Goal: Task Accomplishment & Management: Complete application form

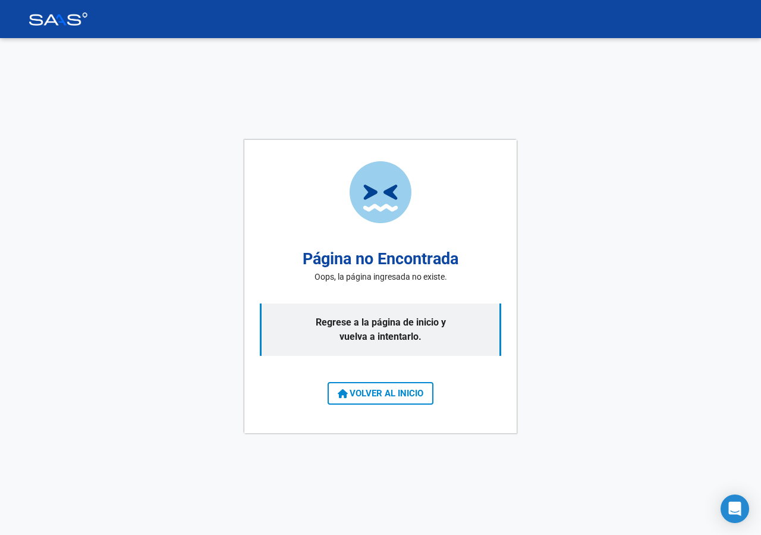
click at [370, 327] on p "Regrese a la página de inicio y vuelva a intentarlo." at bounding box center [380, 329] width 241 height 52
click at [377, 392] on span "VOLVER AL INICIO" at bounding box center [381, 393] width 86 height 11
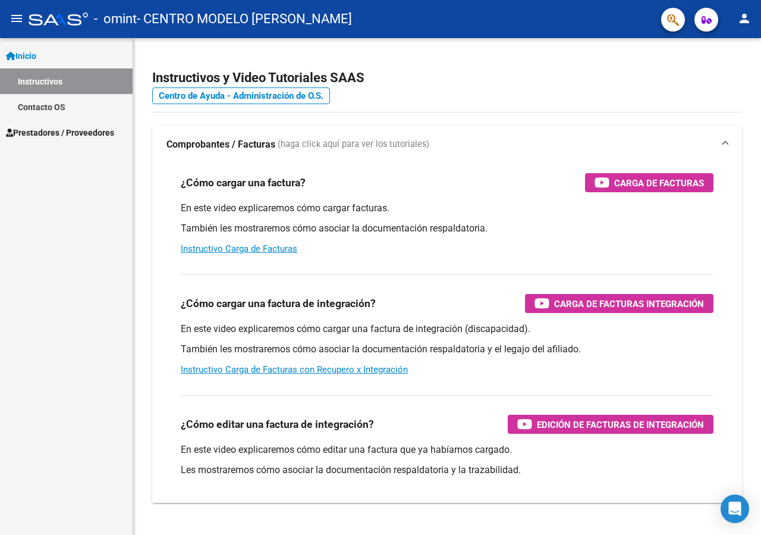
click at [40, 77] on link "Instructivos" at bounding box center [66, 81] width 133 height 26
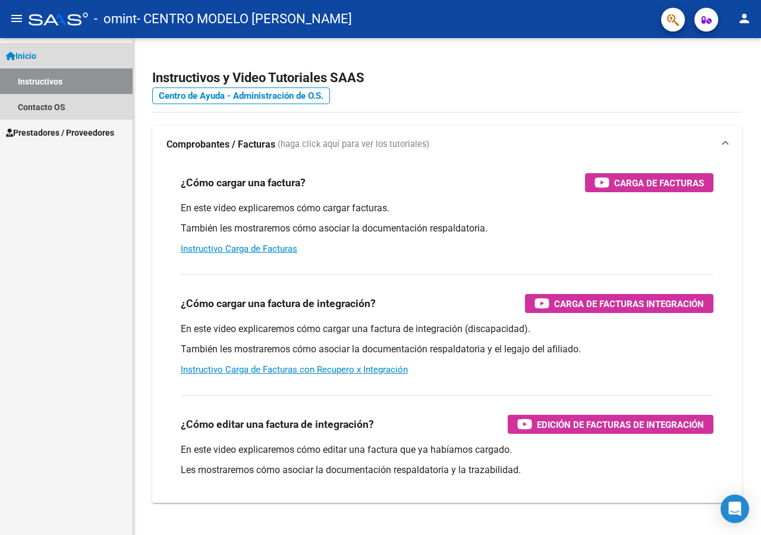
click at [26, 51] on span "Inicio" at bounding box center [21, 55] width 30 height 13
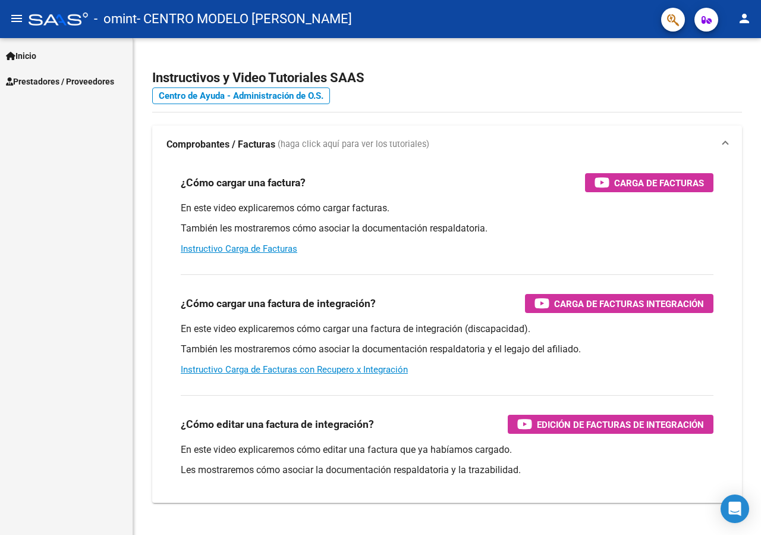
click at [48, 81] on span "Prestadores / Proveedores" at bounding box center [60, 81] width 108 height 13
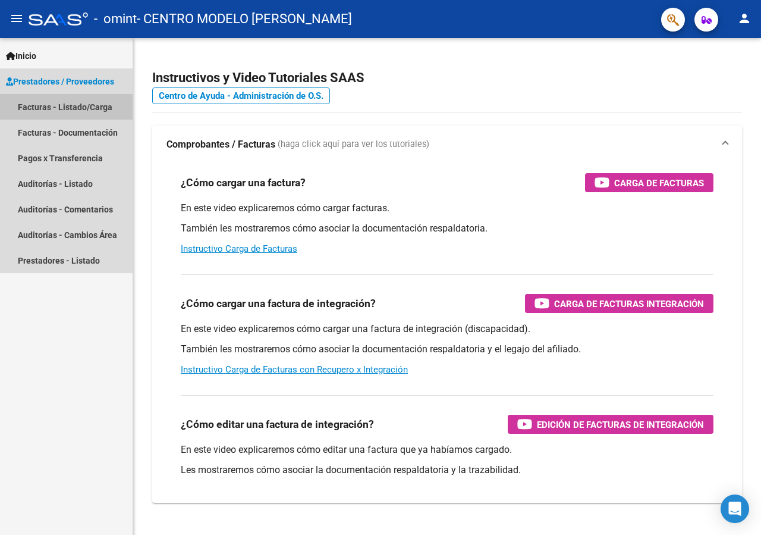
click at [48, 109] on link "Facturas - Listado/Carga" at bounding box center [66, 107] width 133 height 26
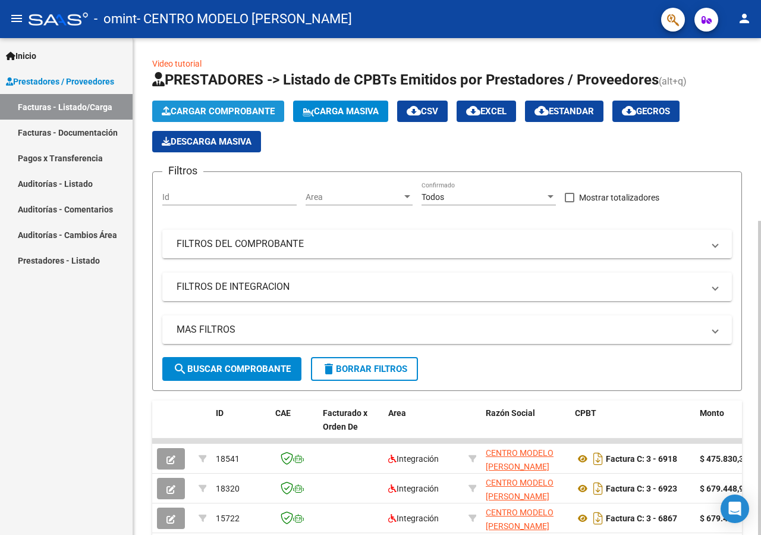
click at [220, 108] on span "Cargar Comprobante" at bounding box center [218, 111] width 113 height 11
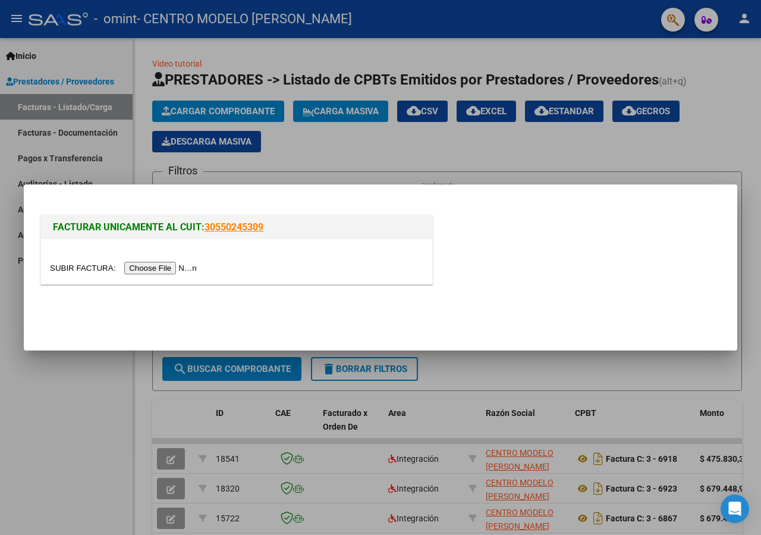
click at [75, 269] on input "file" at bounding box center [125, 268] width 150 height 12
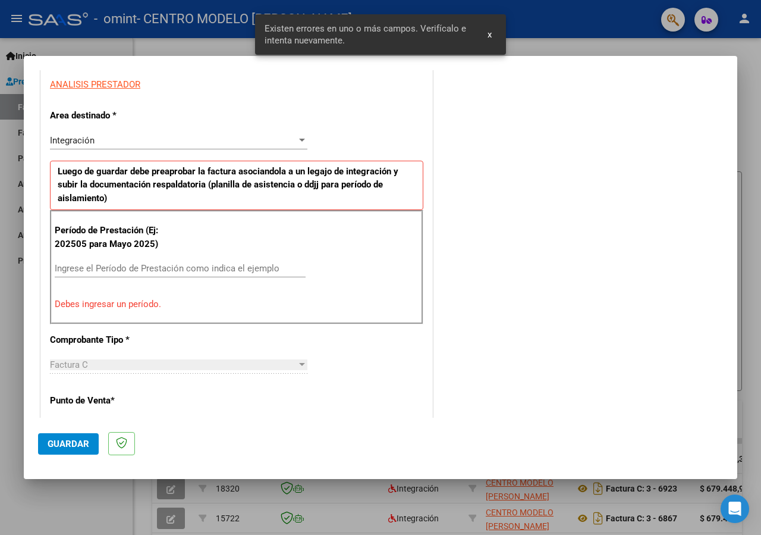
scroll to position [220, 0]
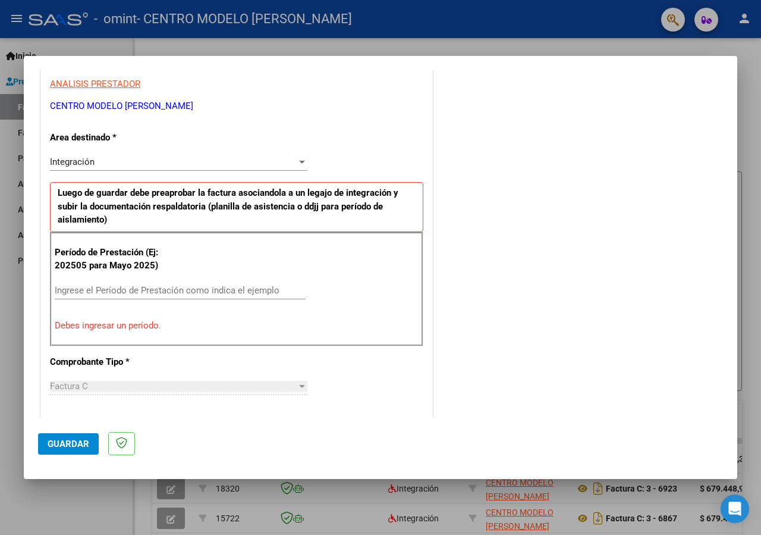
click at [79, 288] on input "Ingrese el Período de Prestación como indica el ejemplo" at bounding box center [180, 290] width 251 height 11
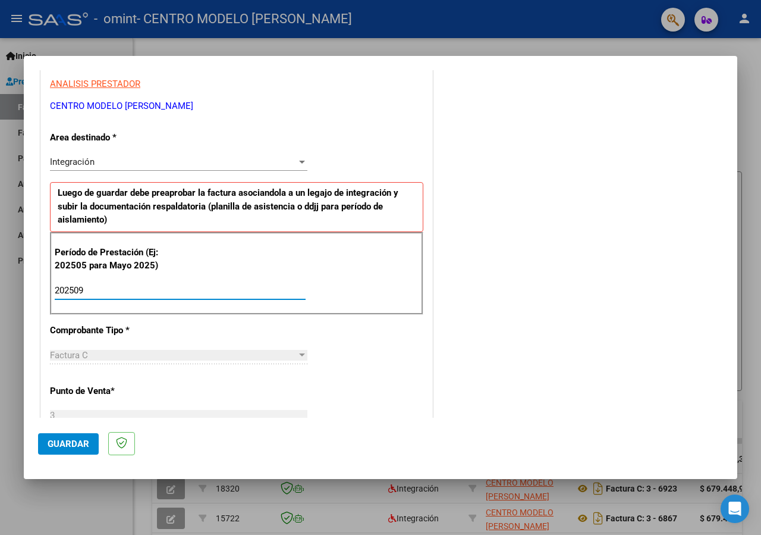
type input "202509"
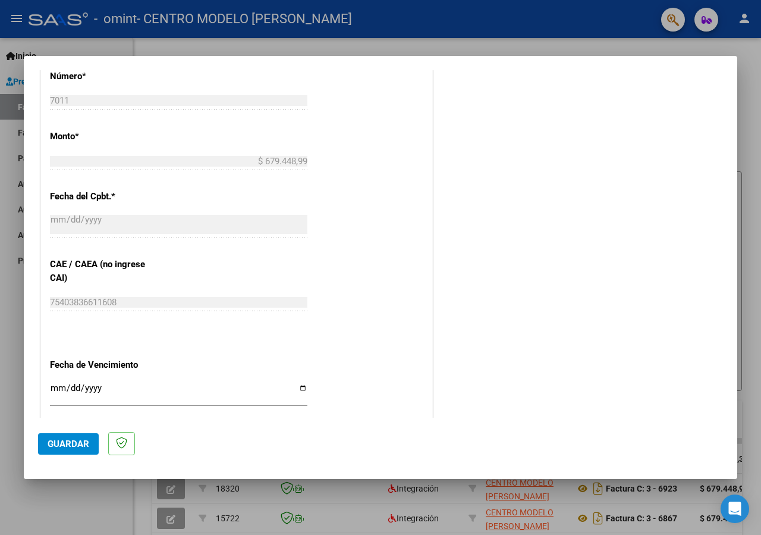
scroll to position [617, 0]
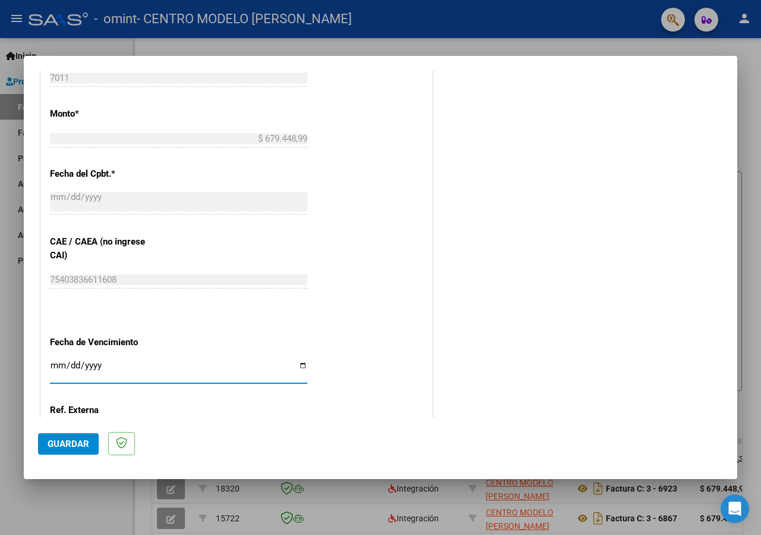
click at [297, 362] on input "Ingresar la fecha" at bounding box center [178, 369] width 257 height 19
type input "[DATE]"
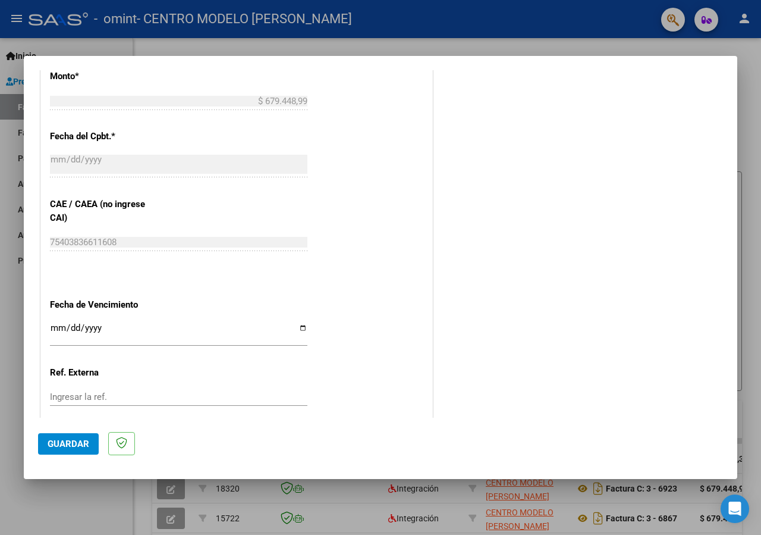
scroll to position [711, 0]
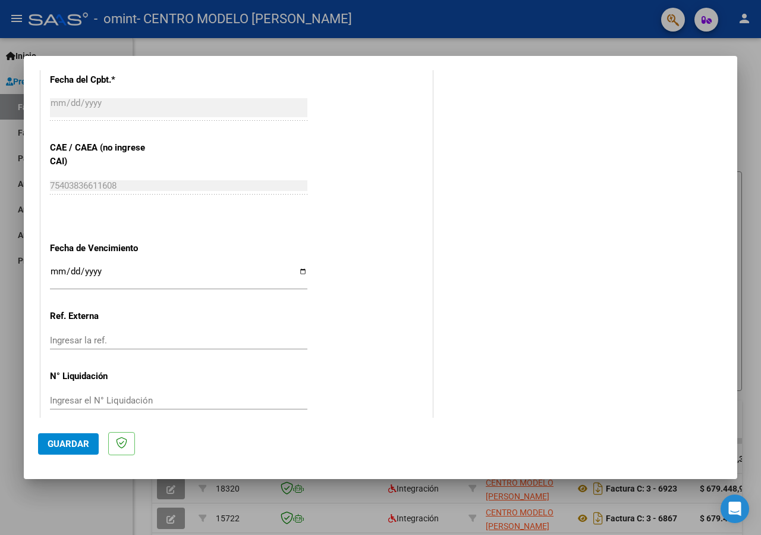
click at [50, 441] on span "Guardar" at bounding box center [69, 443] width 42 height 11
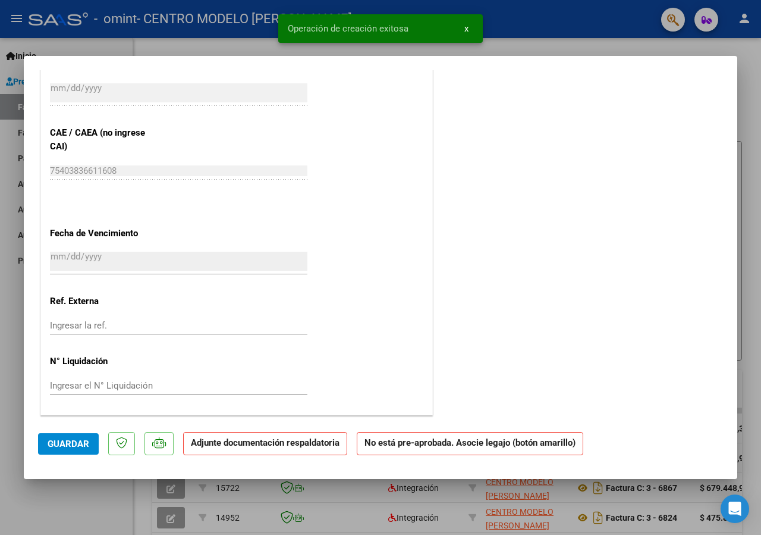
scroll to position [0, 0]
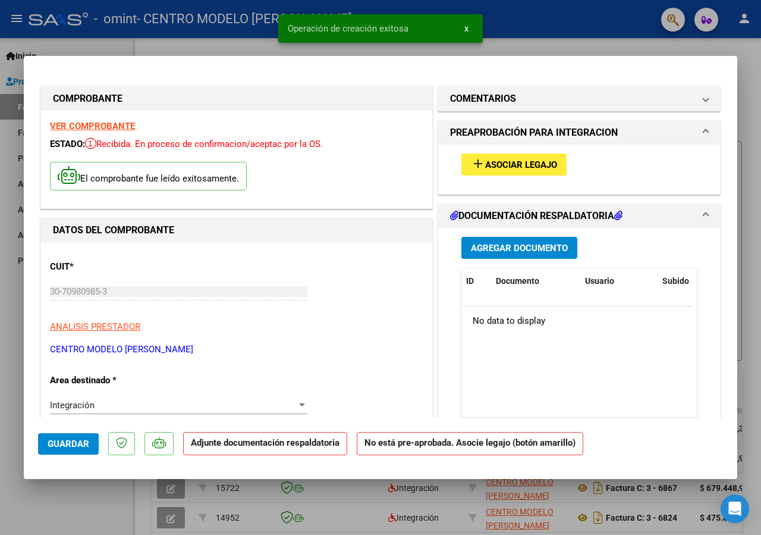
click at [521, 162] on span "Asociar Legajo" at bounding box center [521, 164] width 72 height 11
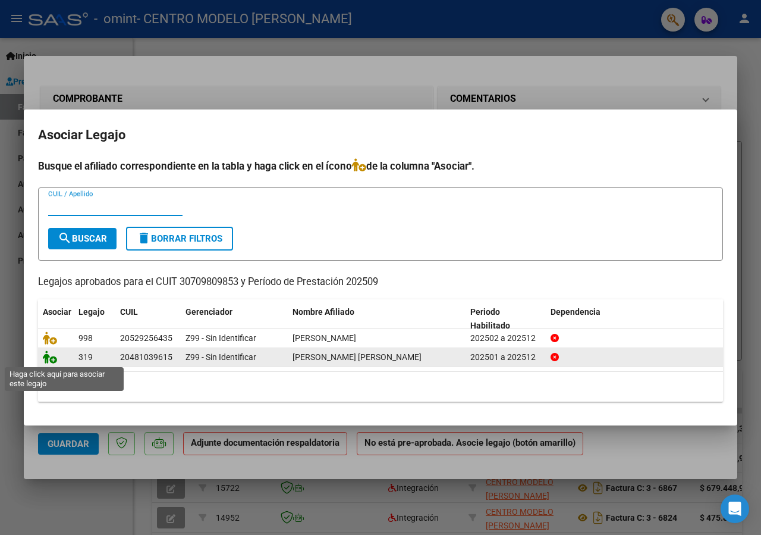
click at [49, 359] on icon at bounding box center [50, 356] width 14 height 13
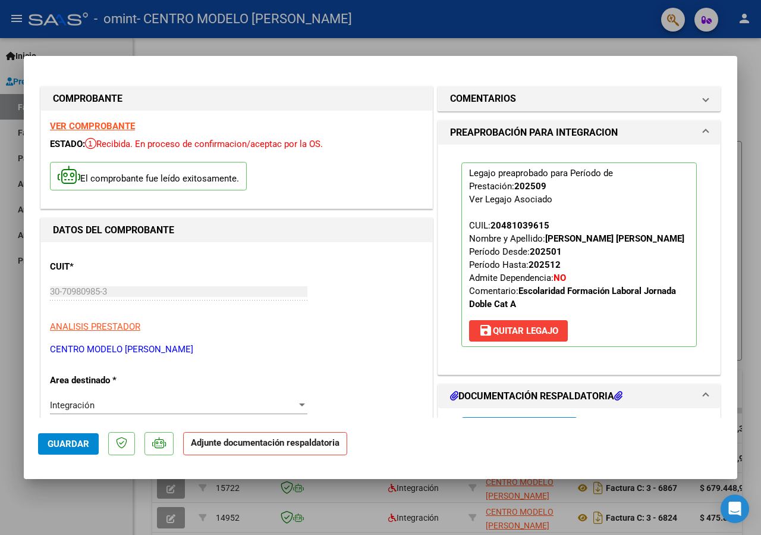
click at [614, 392] on icon at bounding box center [618, 396] width 8 height 10
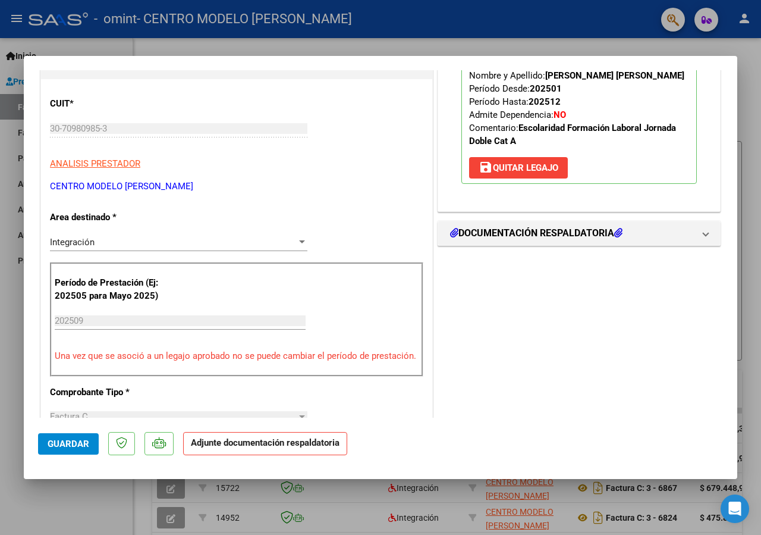
scroll to position [123, 0]
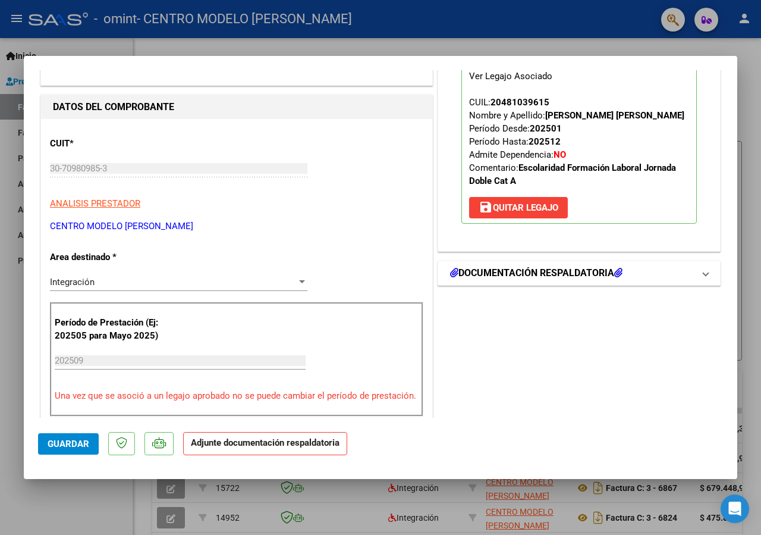
click at [549, 273] on h1 "DOCUMENTACIÓN RESPALDATORIA" at bounding box center [536, 273] width 172 height 14
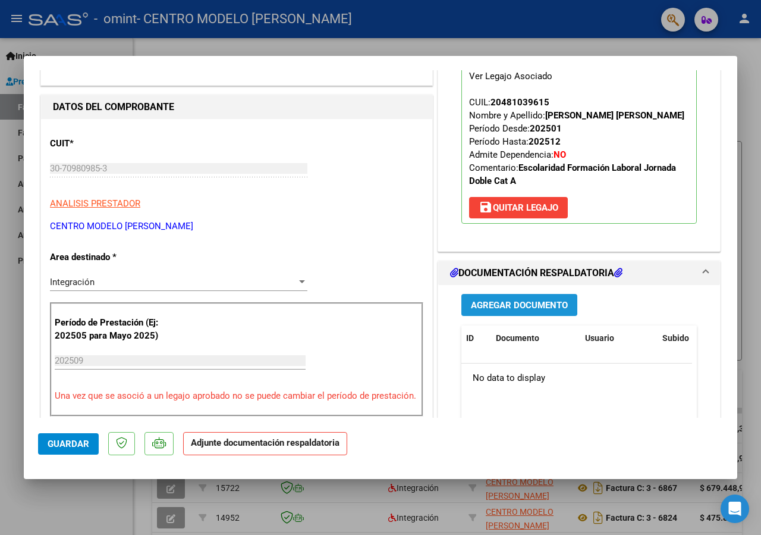
click at [513, 303] on span "Agregar Documento" at bounding box center [519, 305] width 97 height 11
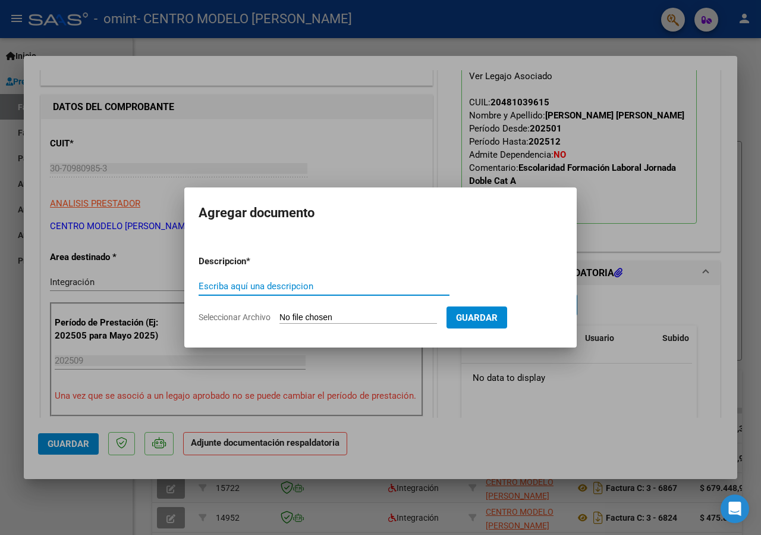
click at [227, 284] on input "Escriba aquí una descripcion" at bounding box center [324, 286] width 251 height 11
type input "p"
type input "PLANILLA DE ASISTENCIA"
click at [302, 319] on input "Seleccionar Archivo" at bounding box center [359, 317] width 158 height 11
type input "C:\fakepath\PLANILLA DE ASISTENCIA [DATE] [PERSON_NAME].pdf"
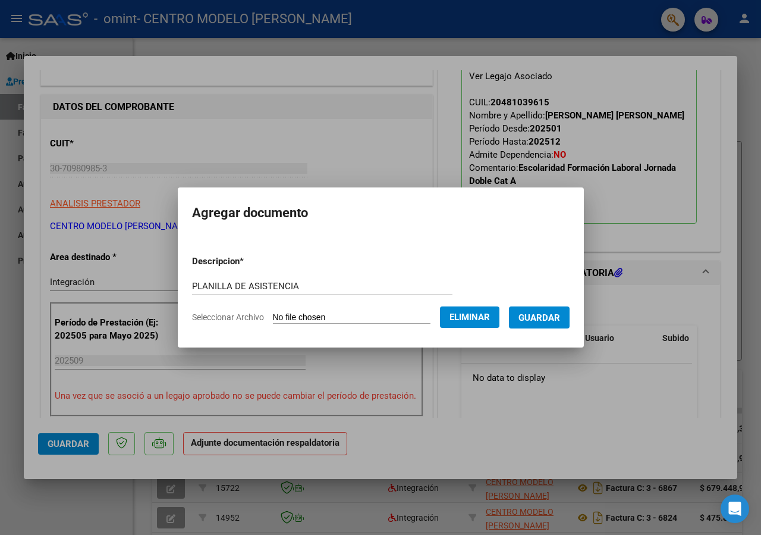
click at [519, 323] on span "Guardar" at bounding box center [540, 317] width 42 height 11
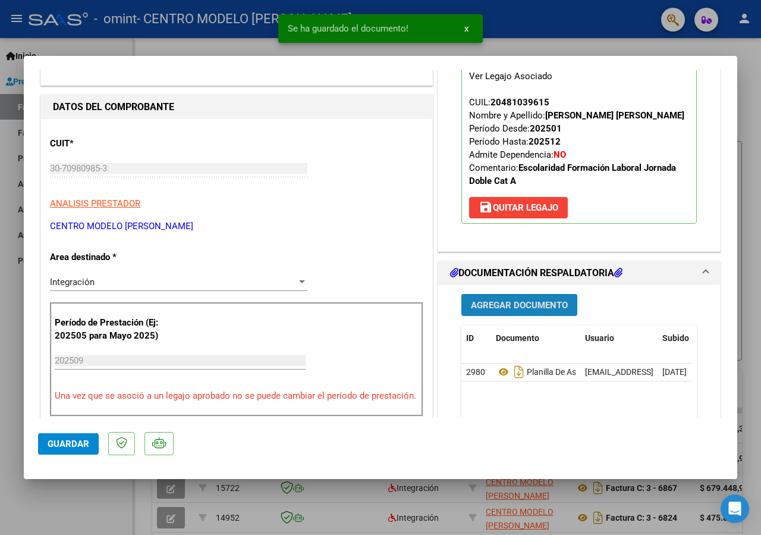
click at [513, 307] on span "Agregar Documento" at bounding box center [519, 305] width 97 height 11
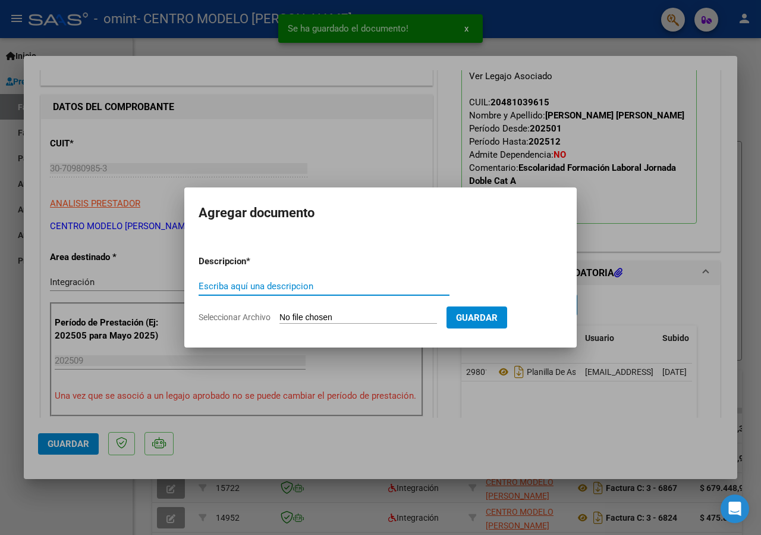
click at [250, 285] on input "Escriba aquí una descripcion" at bounding box center [324, 286] width 251 height 11
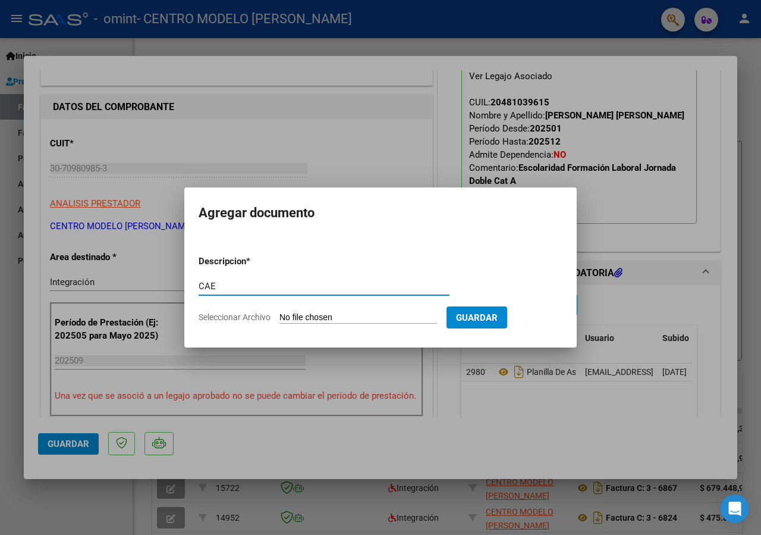
type input "CAE"
click at [310, 319] on input "Seleccionar Archivo" at bounding box center [359, 317] width 158 height 11
type input "C:\fakepath\Constatación de Comprobantes _ AFIP.pdf"
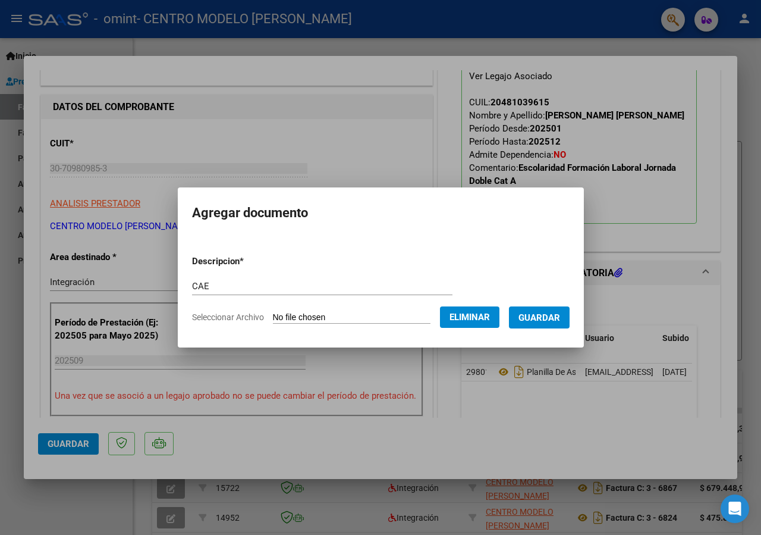
click at [560, 315] on span "Guardar" at bounding box center [540, 317] width 42 height 11
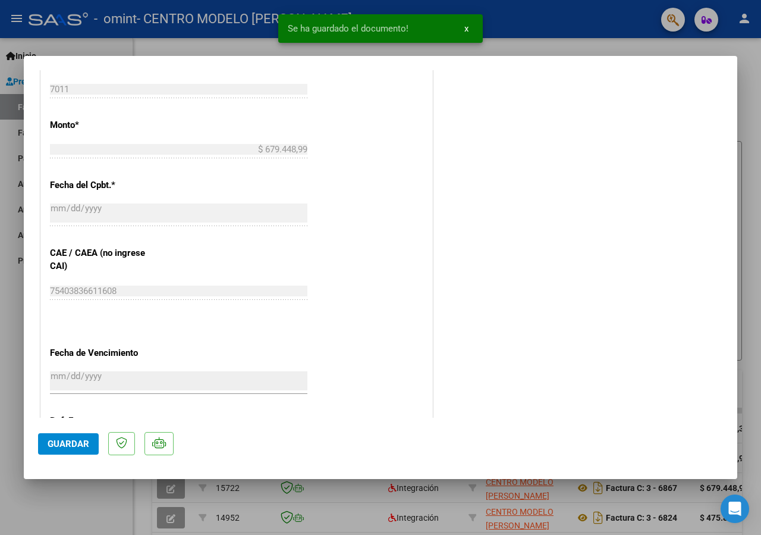
scroll to position [0, 0]
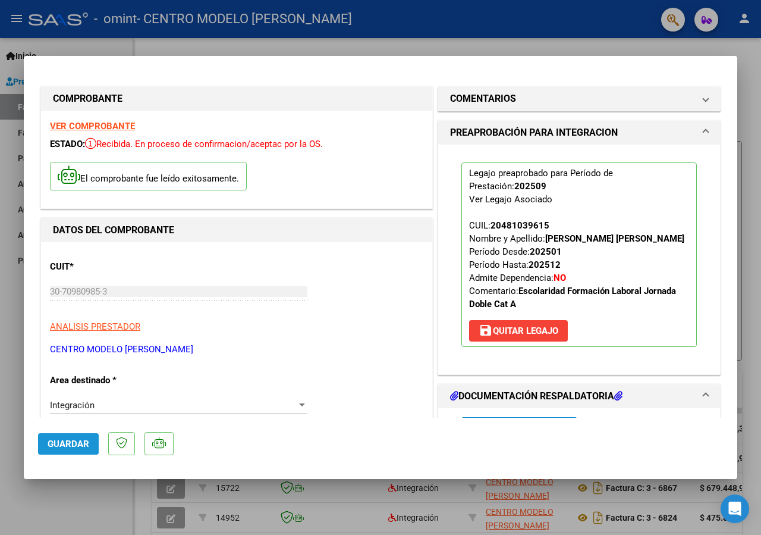
click at [65, 445] on span "Guardar" at bounding box center [69, 443] width 42 height 11
click at [744, 19] on div at bounding box center [380, 267] width 761 height 535
type input "$ 0,00"
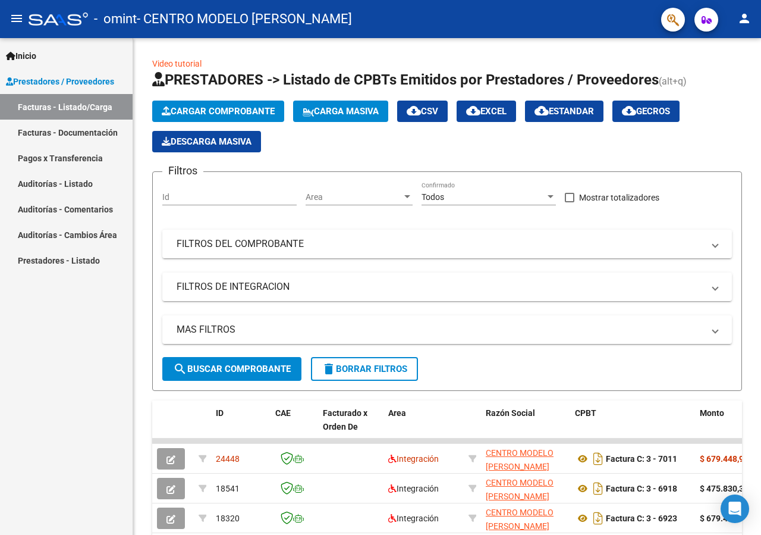
click at [747, 21] on mat-icon "person" at bounding box center [744, 18] width 14 height 14
click at [718, 80] on button "exit_to_app Salir" at bounding box center [720, 78] width 73 height 29
